Goal: Transaction & Acquisition: Purchase product/service

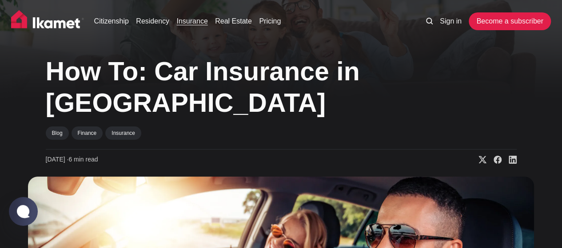
click at [191, 21] on link "Insurance" at bounding box center [191, 21] width 31 height 11
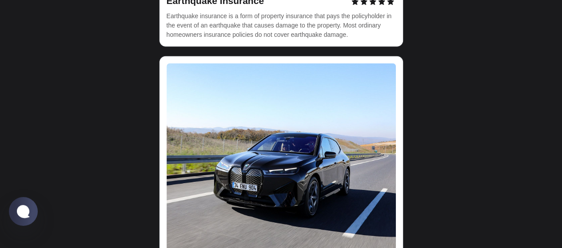
scroll to position [2796, 0]
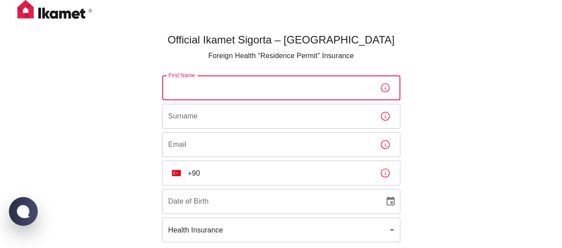
click at [216, 86] on input "First Name" at bounding box center [267, 88] width 211 height 25
click at [426, 137] on div "Official Ikamet Sigorta – Turkey Foreign Health “Residence Permit” Insurance Fi…" at bounding box center [281, 162] width 562 height 325
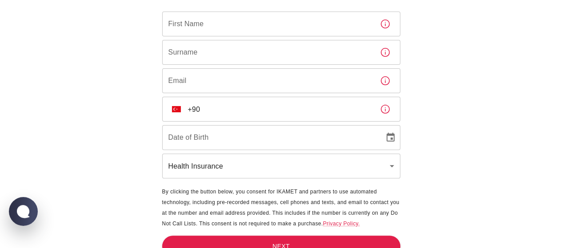
scroll to position [76, 0]
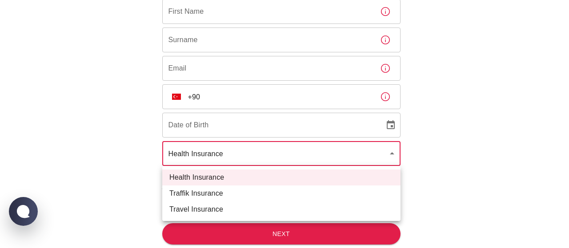
click at [397, 152] on body "Official Ikamet Sigorta – Turkey Foreign Health “Residence Permit” Insurance Fi…" at bounding box center [284, 86] width 569 height 325
click at [426, 144] on div at bounding box center [284, 124] width 569 height 248
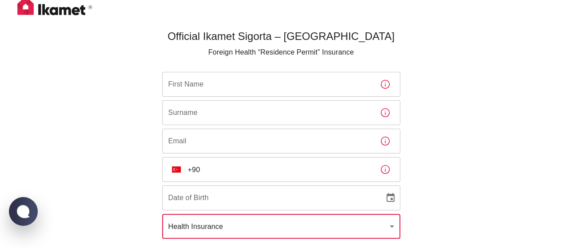
scroll to position [0, 0]
